Goal: Information Seeking & Learning: Learn about a topic

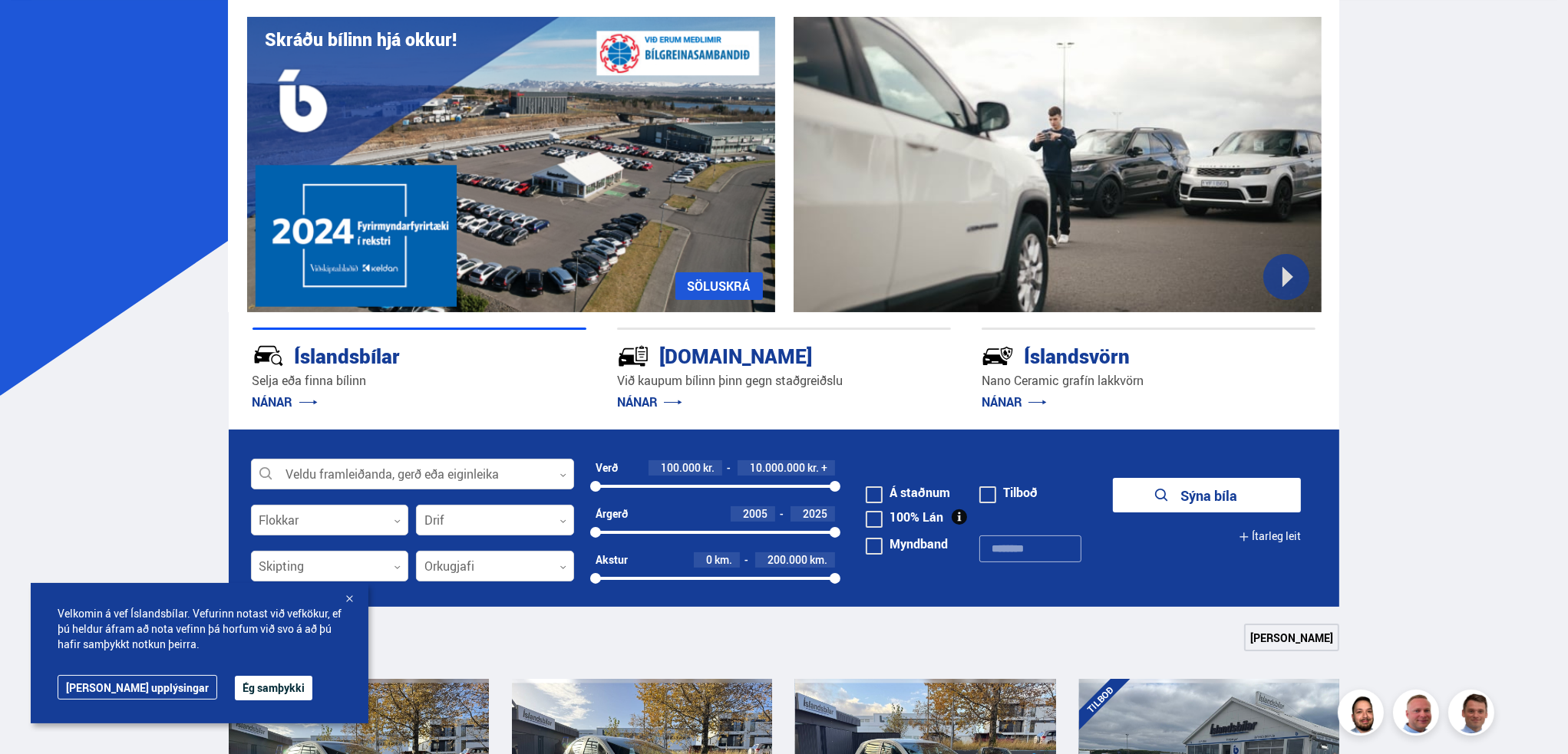
scroll to position [231, 0]
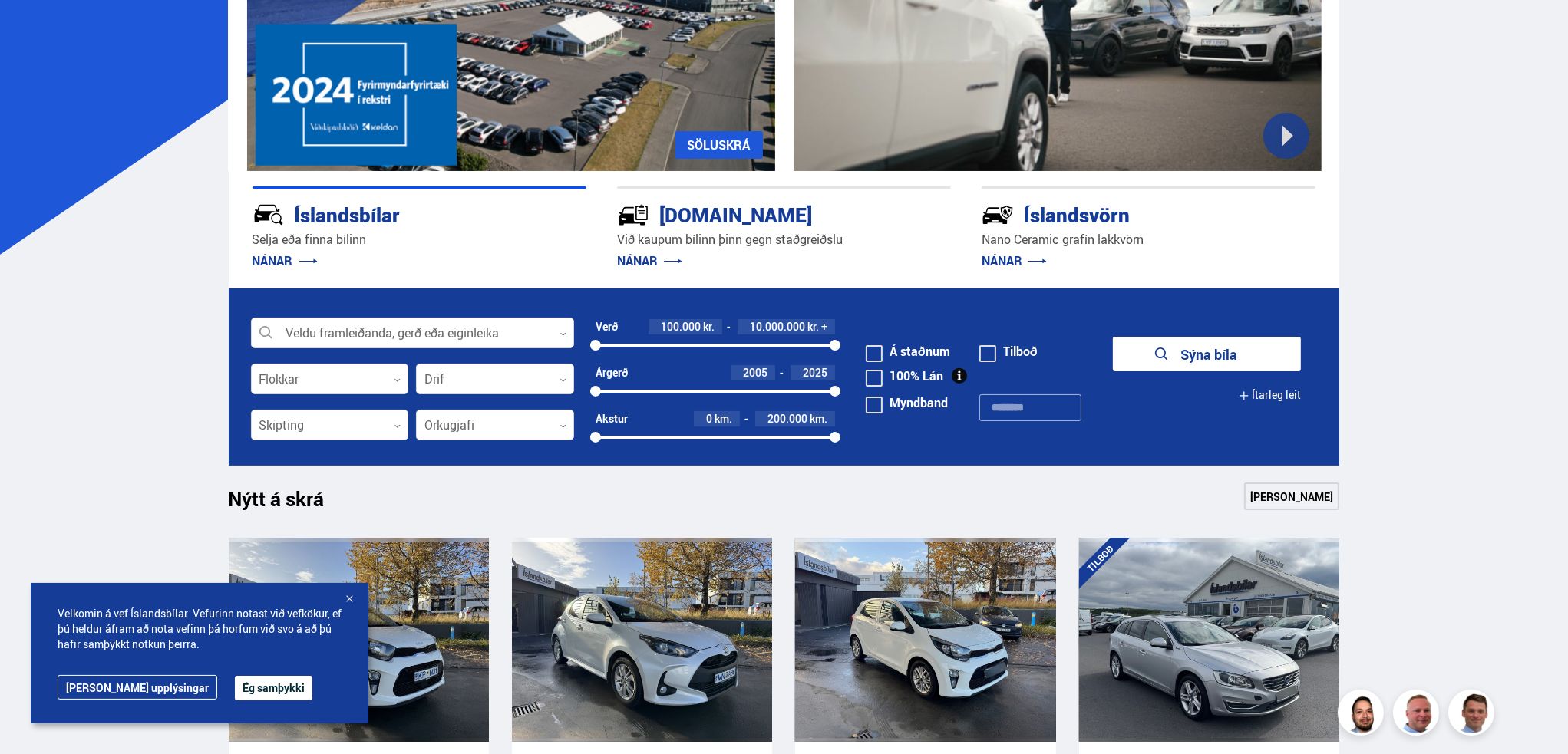
click at [244, 690] on button "Ég samþykki" at bounding box center [274, 688] width 77 height 25
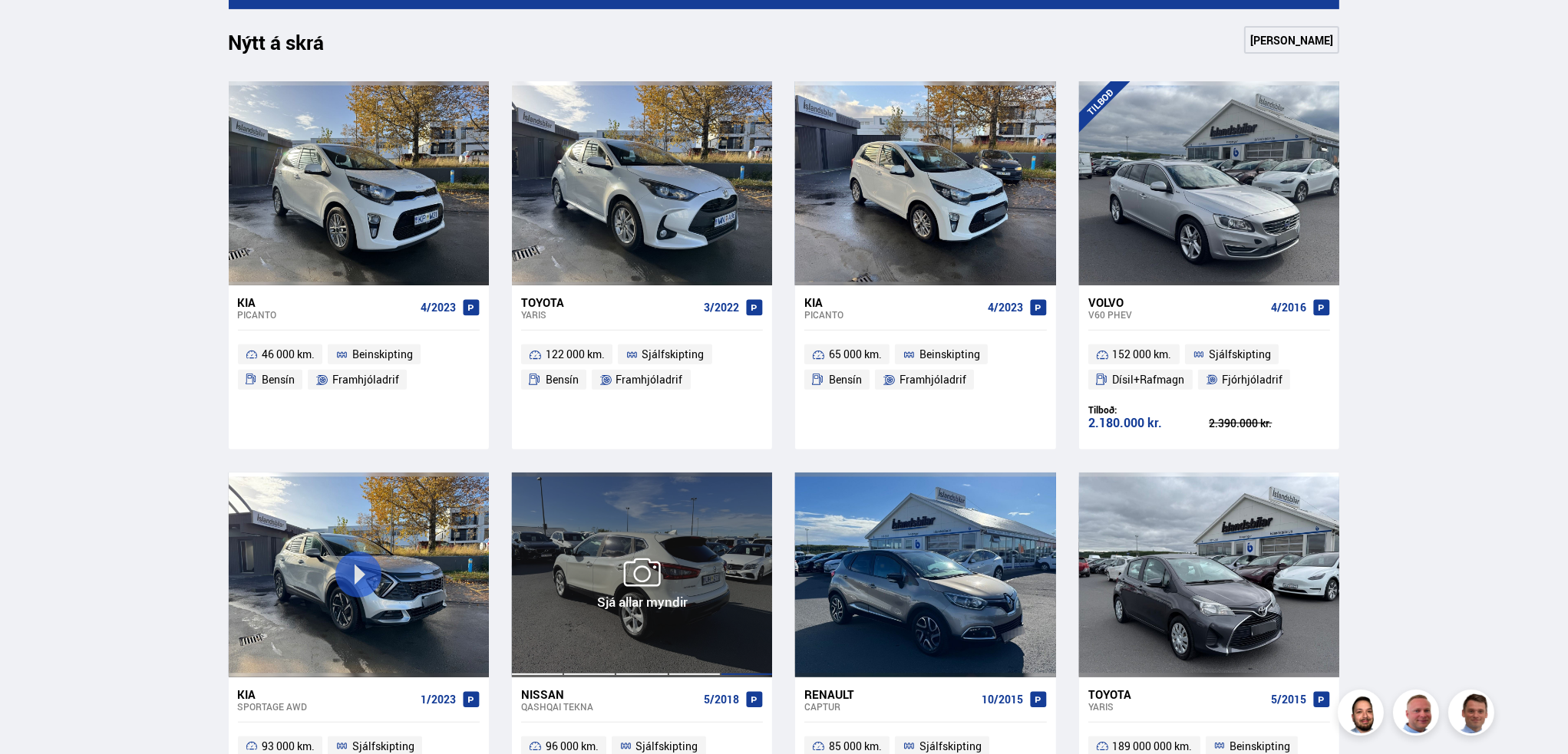
scroll to position [844, 0]
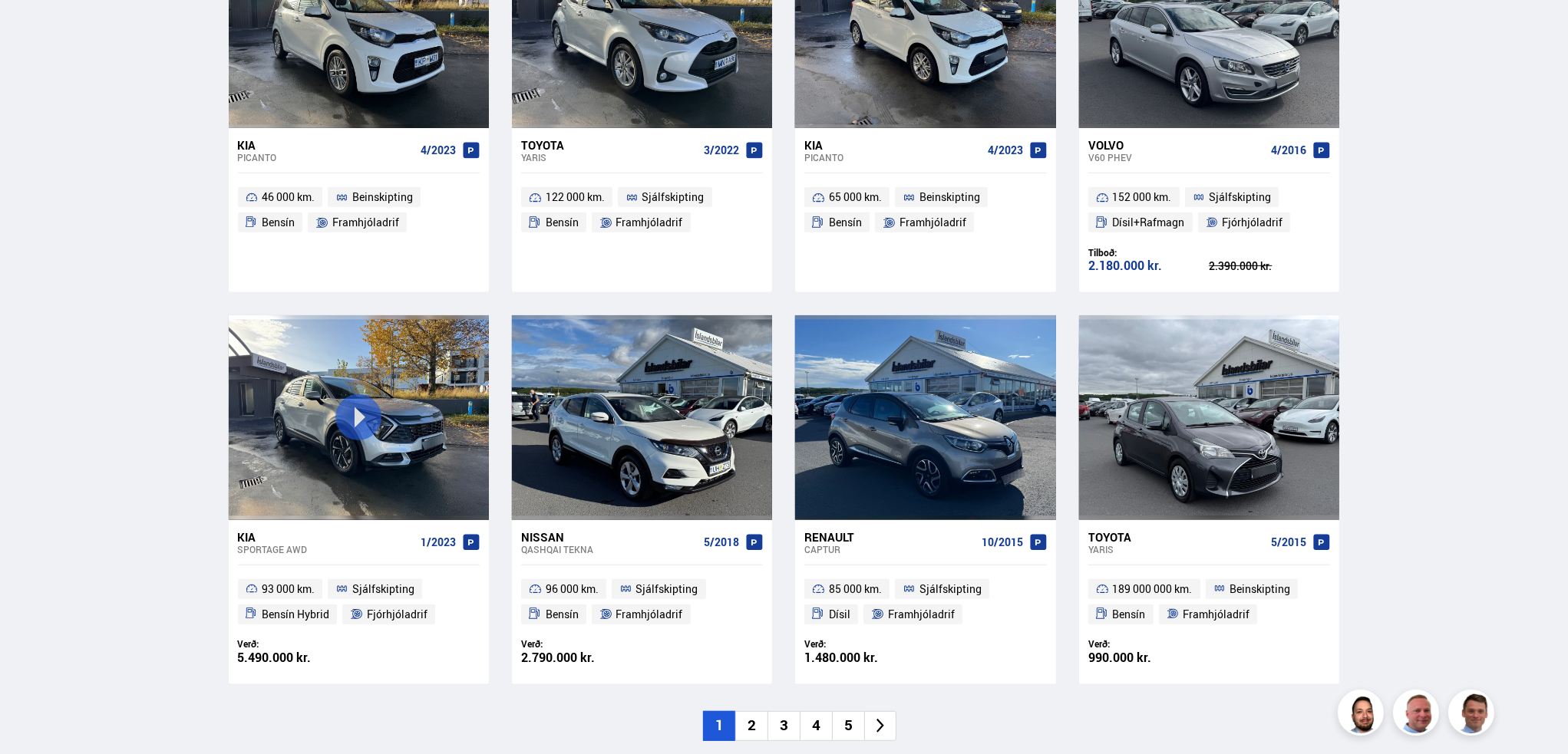
click at [753, 720] on li "2" at bounding box center [751, 726] width 33 height 30
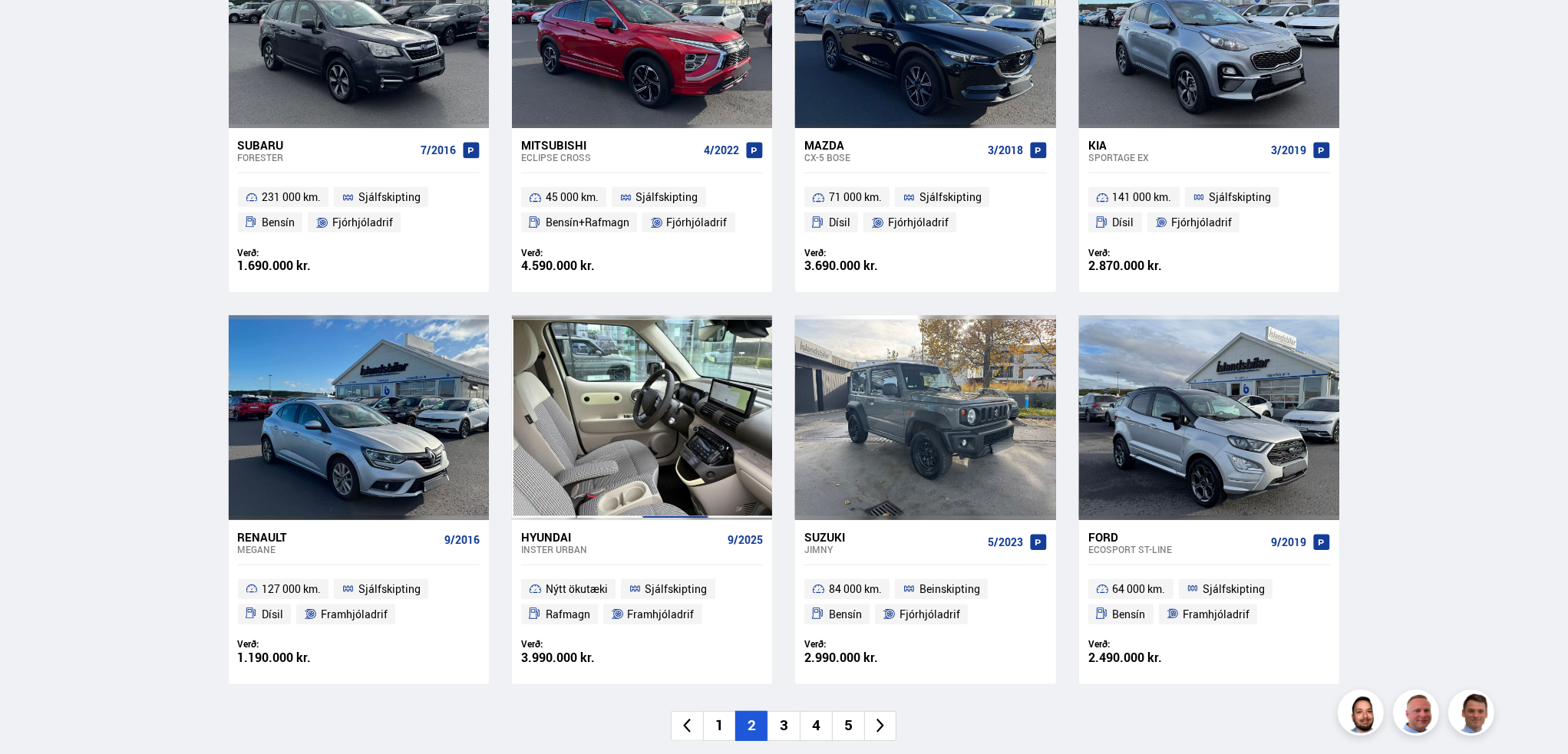
click at [685, 448] on div at bounding box center [675, 417] width 65 height 204
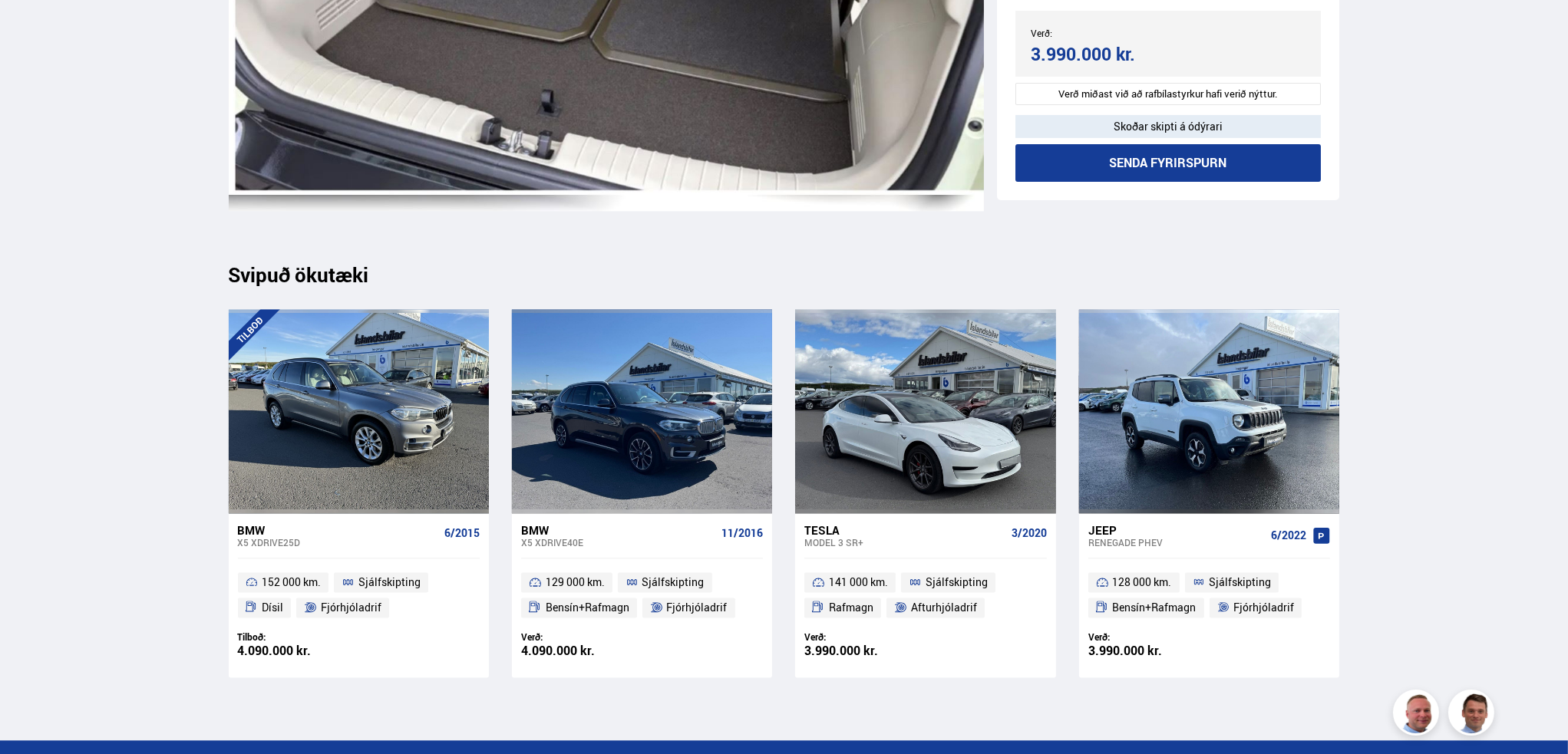
scroll to position [4297, 0]
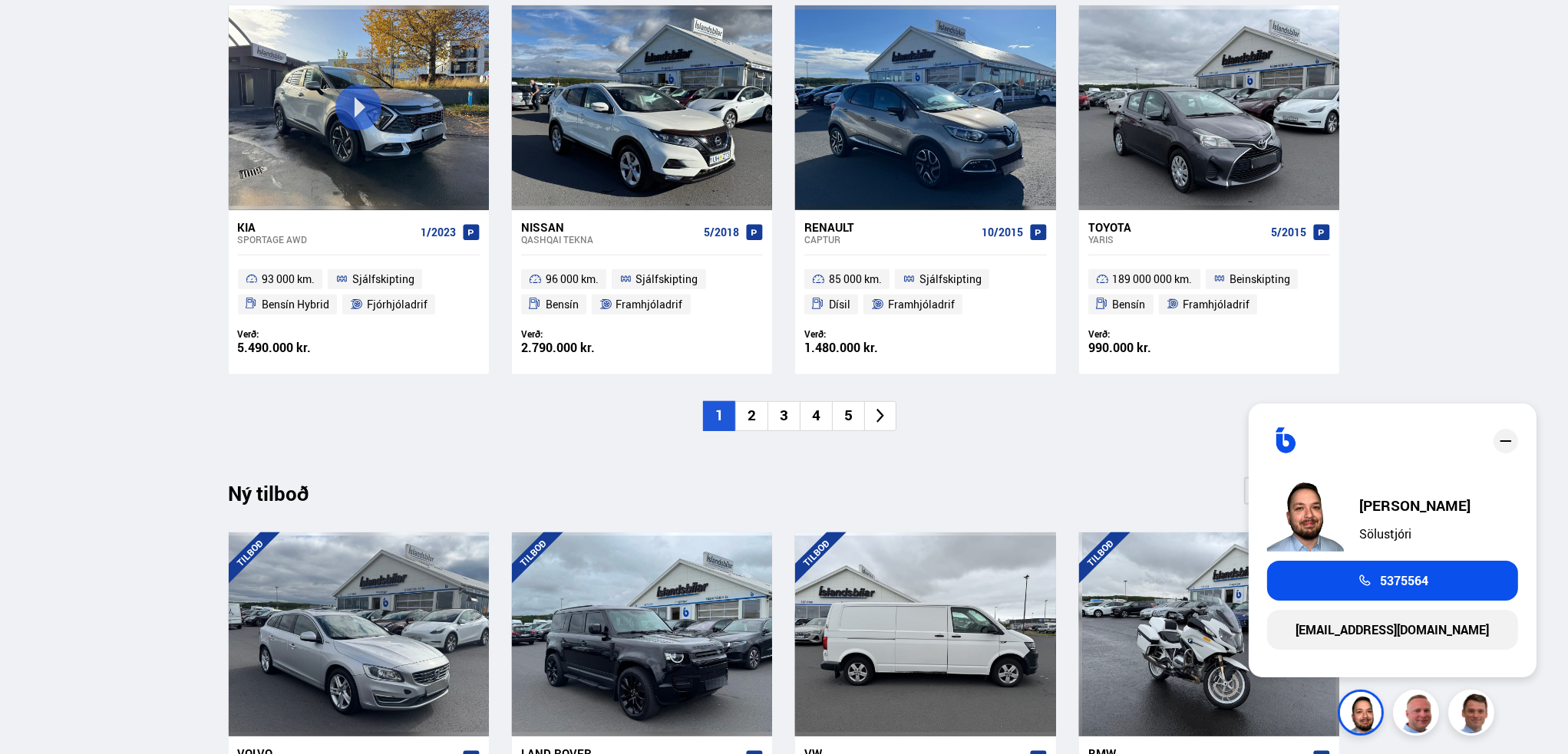
scroll to position [1151, 0]
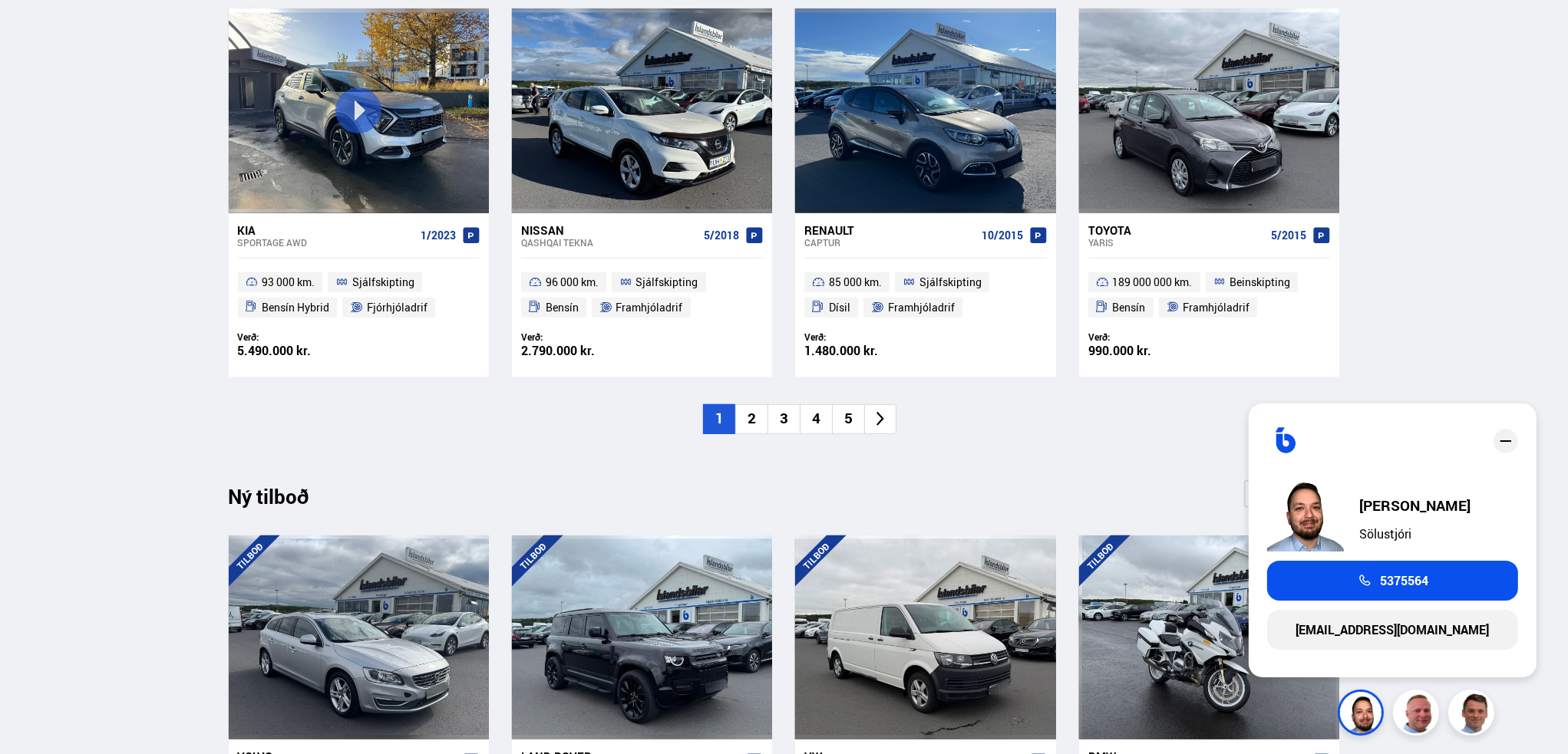
click at [1028, 427] on ul "1 2 3 4 5" at bounding box center [784, 420] width 1111 height 30
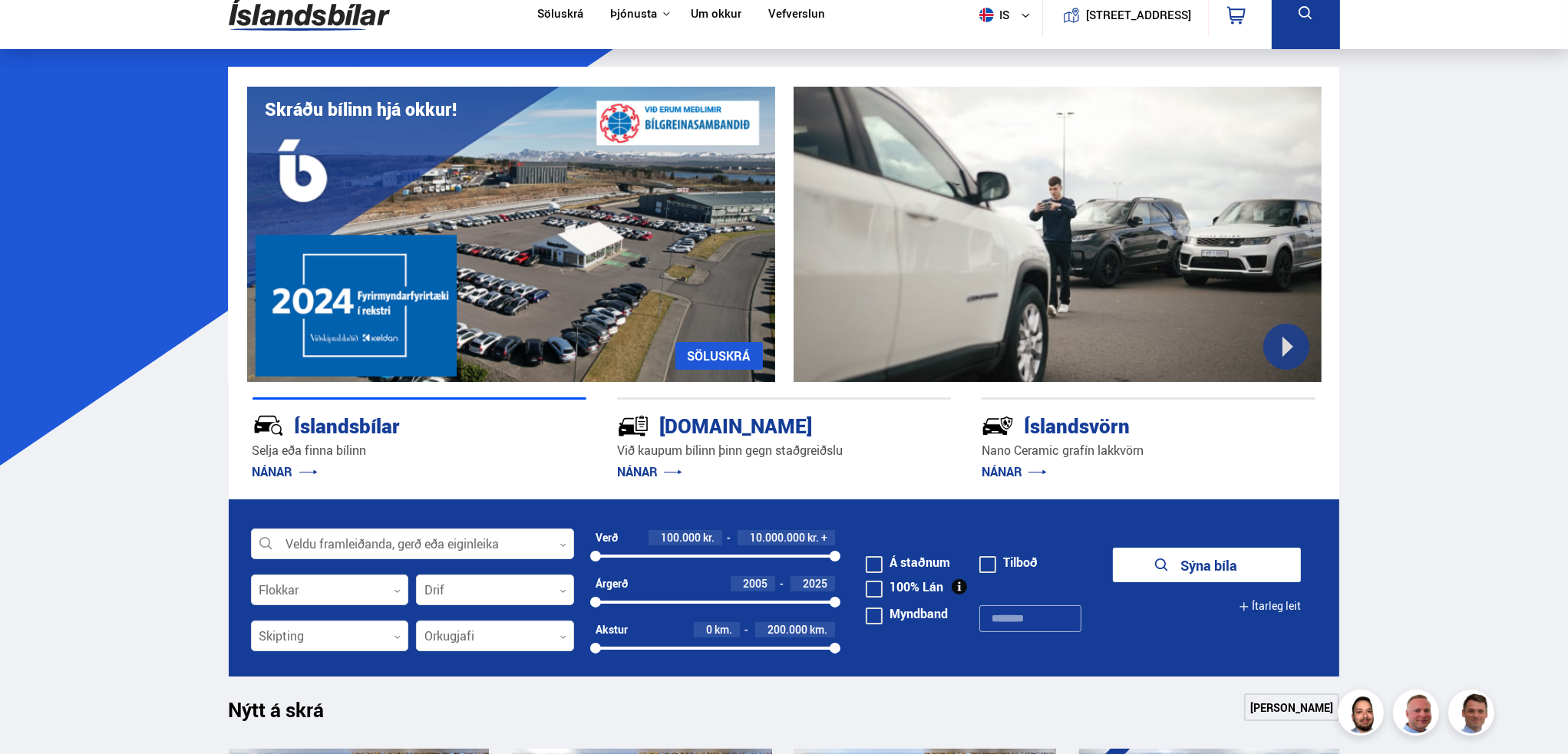
scroll to position [0, 0]
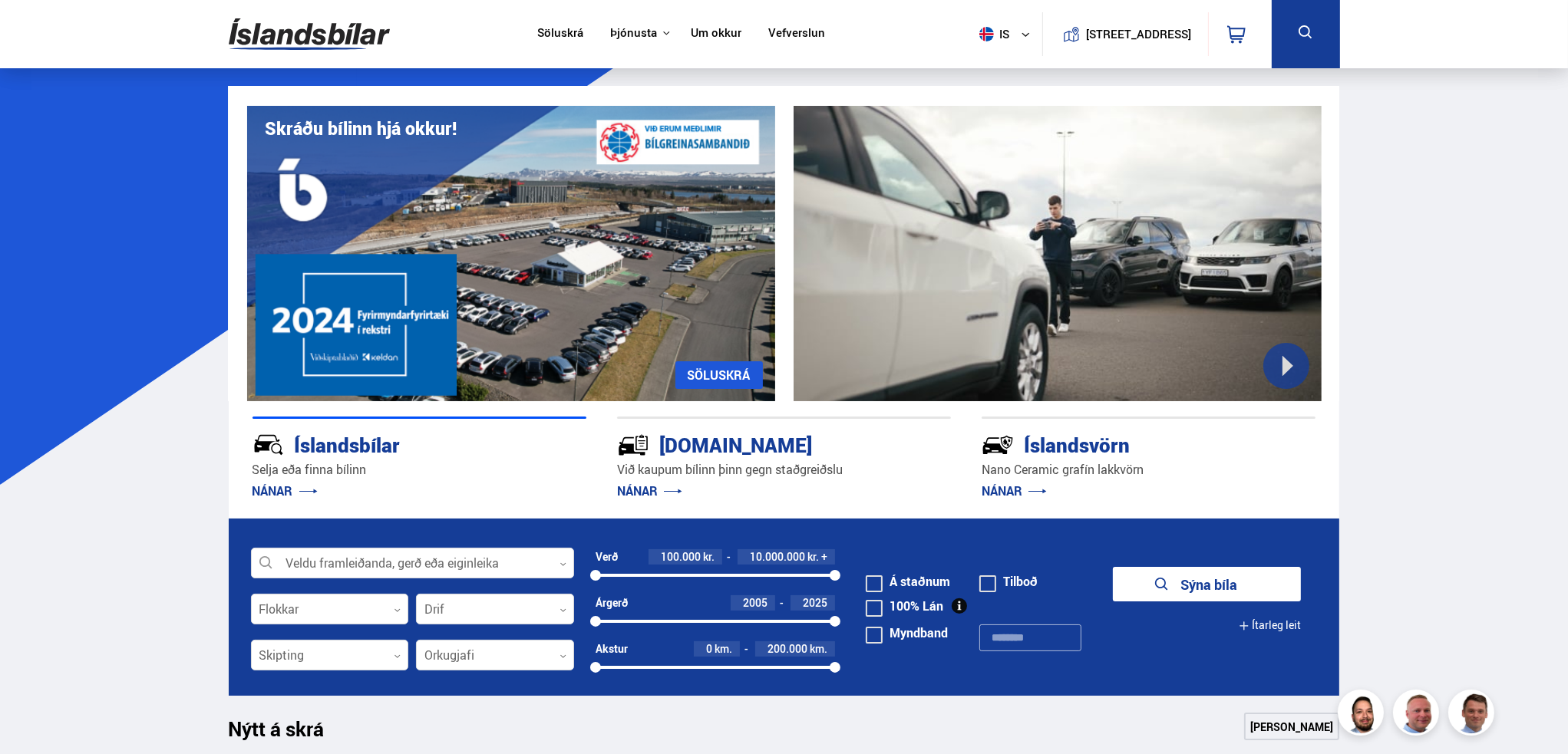
drag, startPoint x: 681, startPoint y: 7, endPoint x: 797, endPoint y: 39, distance: 120.3
click at [686, 11] on nav "Söluskrá Þjónusta Íslandsbílar [DOMAIN_NAME] Íslandsvörn Leiðbeiningar Um okkur…" at bounding box center [681, 34] width 315 height 69
click at [696, 39] on link "Um okkur" at bounding box center [716, 34] width 51 height 16
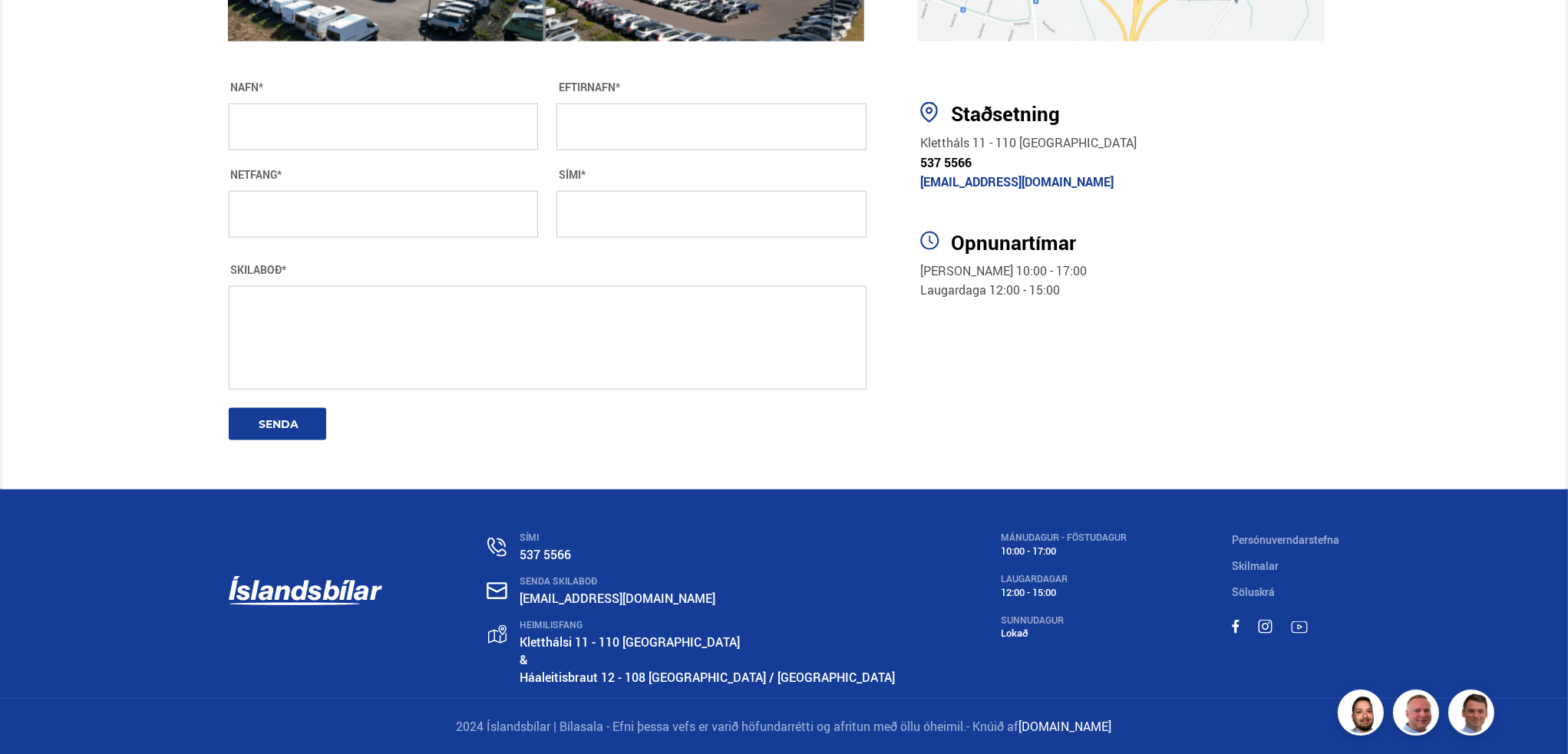
scroll to position [2671, 0]
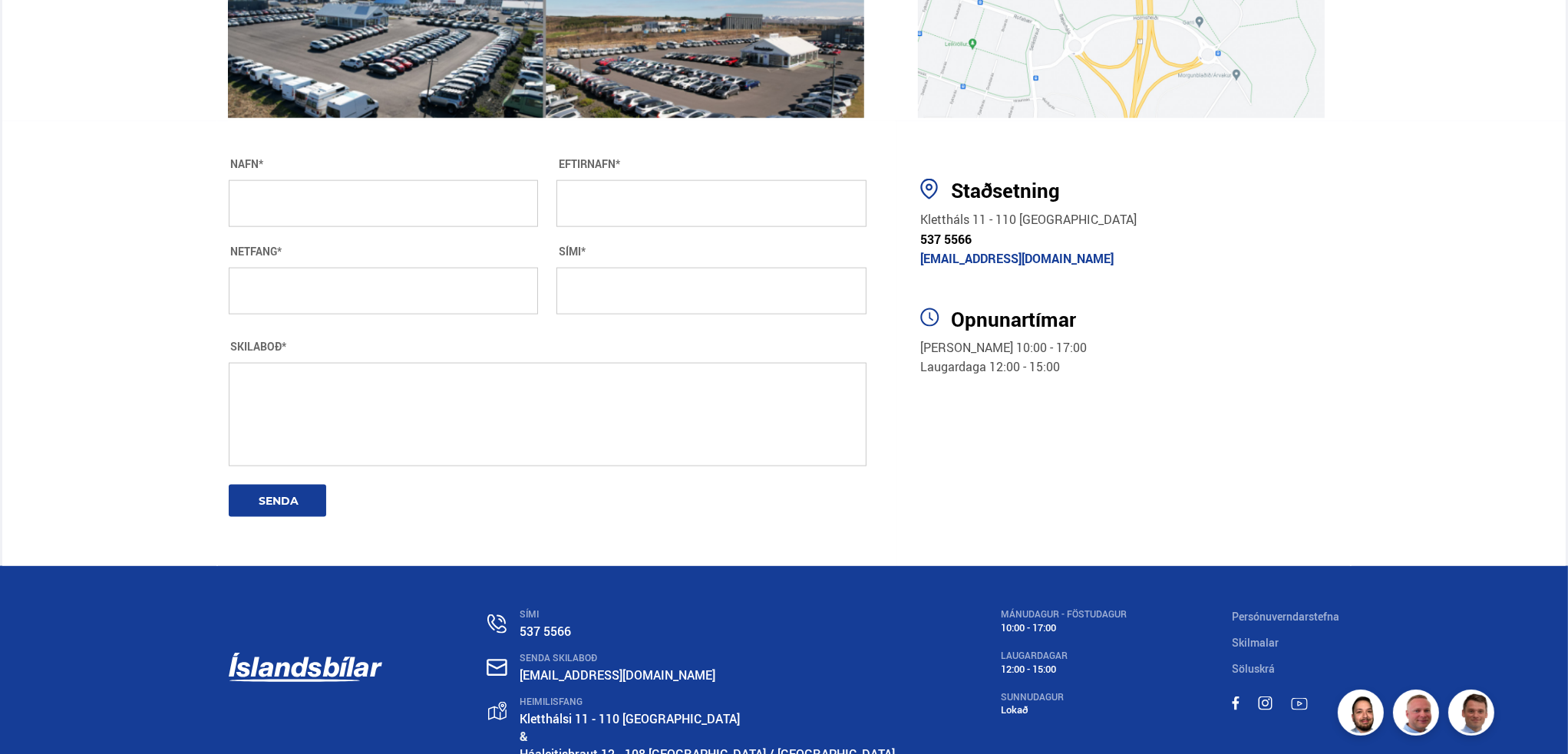
drag, startPoint x: 1520, startPoint y: 311, endPoint x: 1497, endPoint y: 266, distance: 50.5
click at [1352, 311] on section "Staðsetning [STREET_ADDRESS] 537 5566 [EMAIL_ADDRESS][DOMAIN_NAME] Opnunartímar…" at bounding box center [1125, 344] width 454 height 445
click at [1352, 413] on section "Staðsetning [STREET_ADDRESS] 537 5566 [EMAIL_ADDRESS][DOMAIN_NAME] Opnunartímar…" at bounding box center [1125, 344] width 454 height 445
